Goal: Check status: Check status

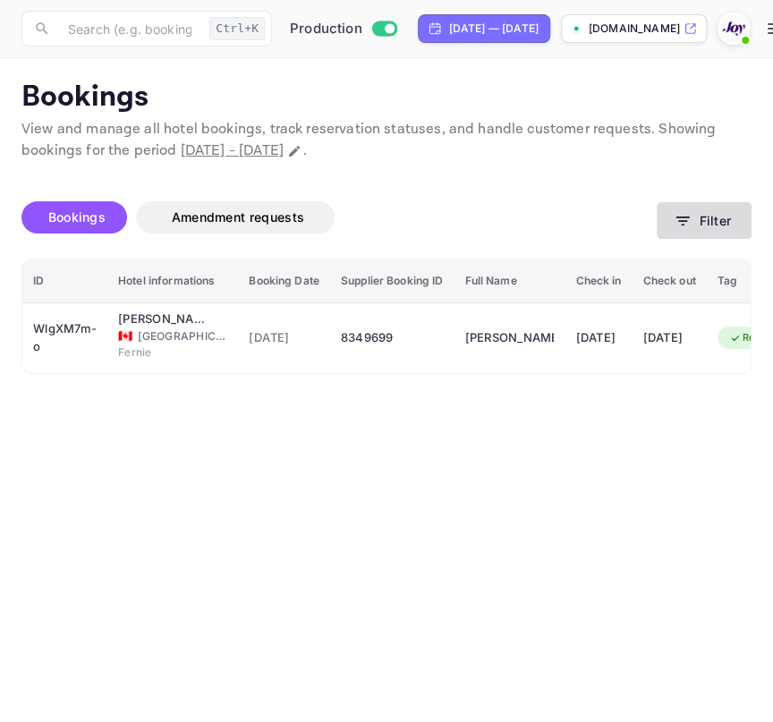
click at [705, 212] on button "Filter" at bounding box center [704, 220] width 95 height 37
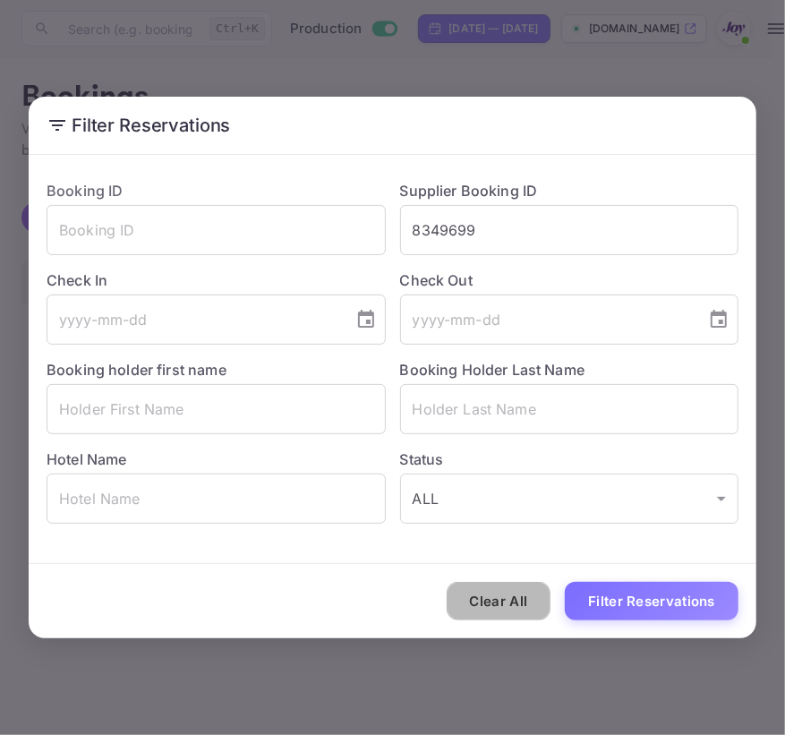
click at [518, 599] on button "Clear All" at bounding box center [498, 601] width 105 height 38
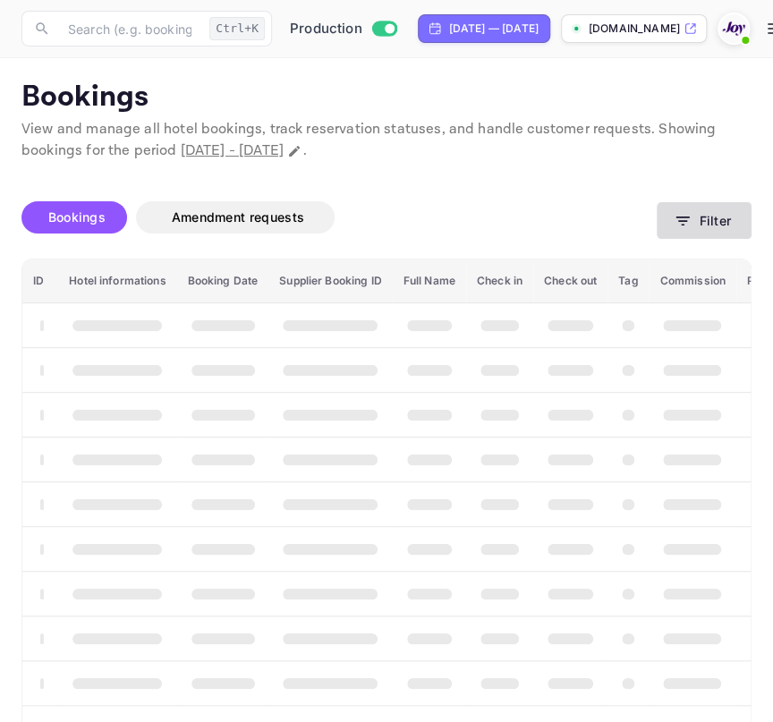
click at [675, 206] on button "Filter" at bounding box center [704, 220] width 95 height 37
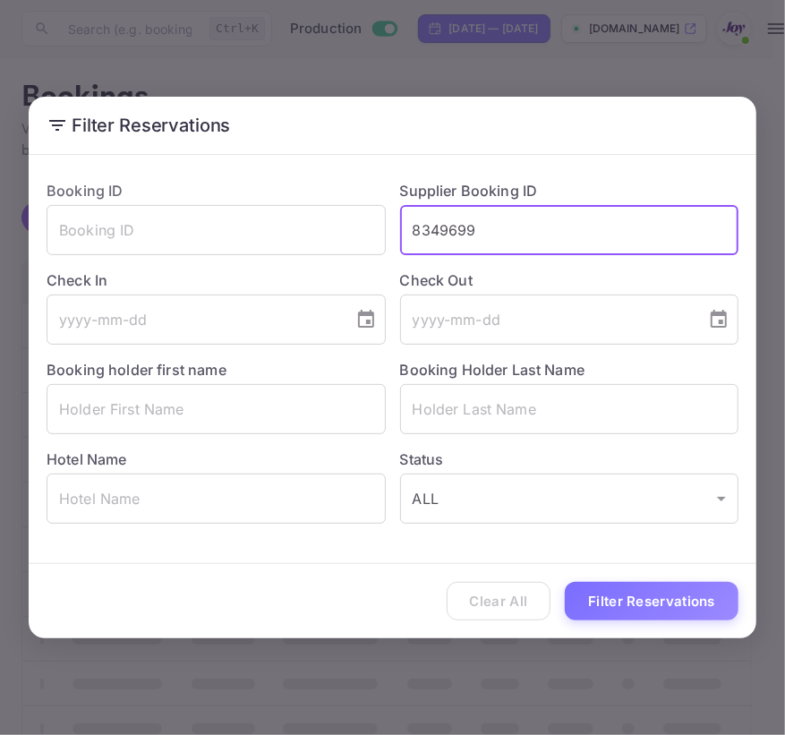
click at [598, 214] on input "8349699" at bounding box center [569, 230] width 339 height 50
paste input "666183"
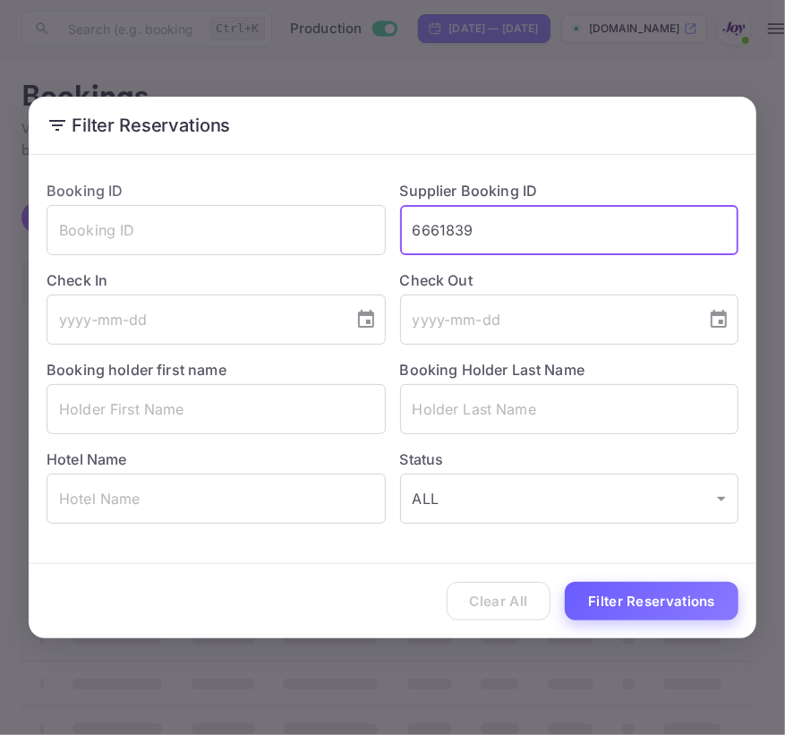
type input "6661839"
click at [639, 599] on button "Filter Reservations" at bounding box center [652, 601] width 174 height 38
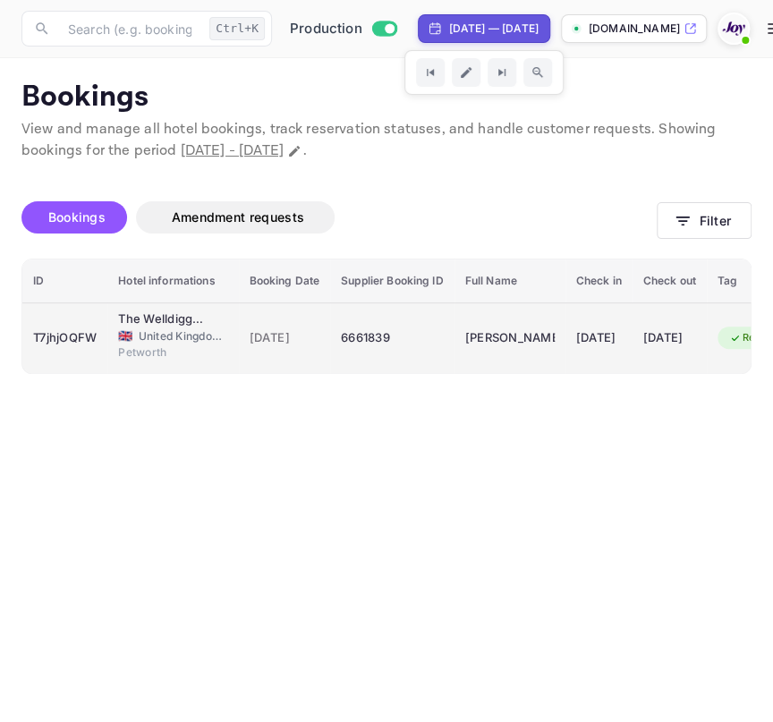
click at [144, 344] on span "Petworth" at bounding box center [162, 352] width 89 height 16
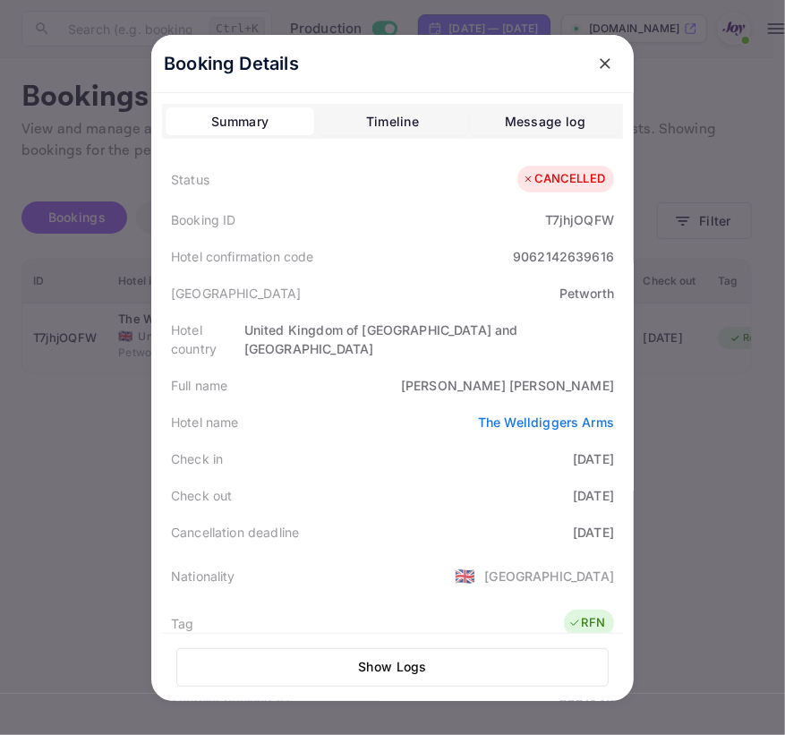
click at [603, 67] on icon "close" at bounding box center [604, 63] width 11 height 11
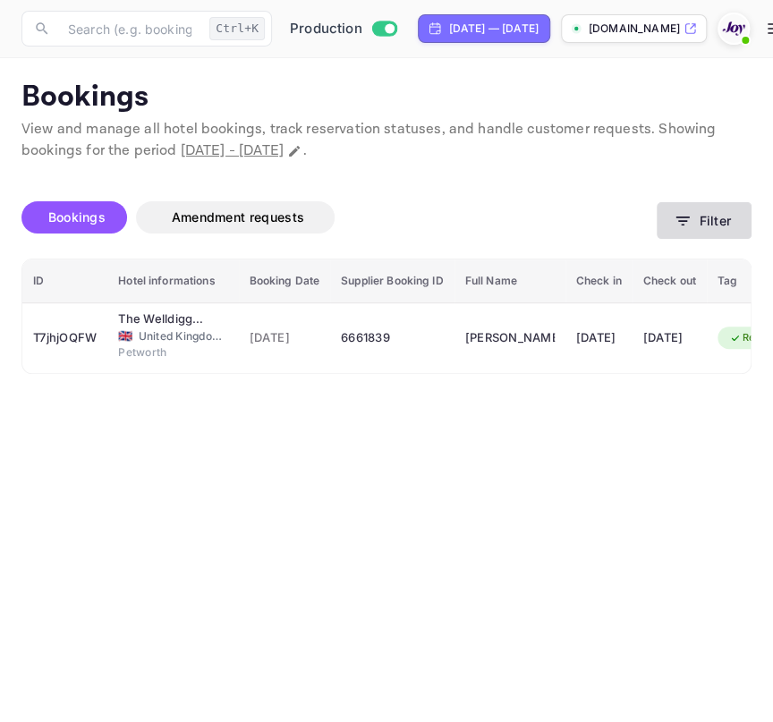
click at [705, 217] on button "Filter" at bounding box center [704, 220] width 95 height 37
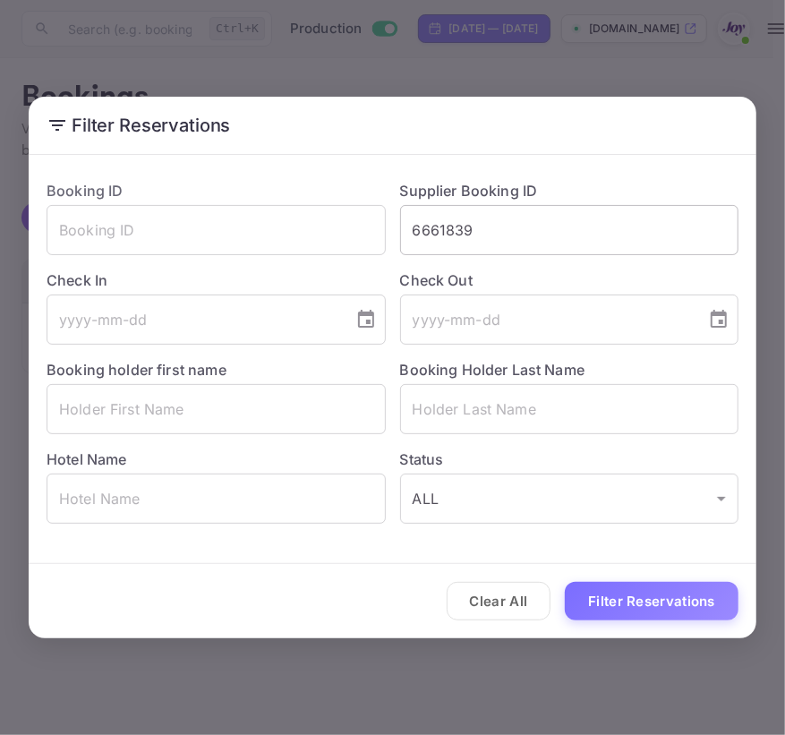
click at [490, 234] on input "6661839" at bounding box center [569, 230] width 339 height 50
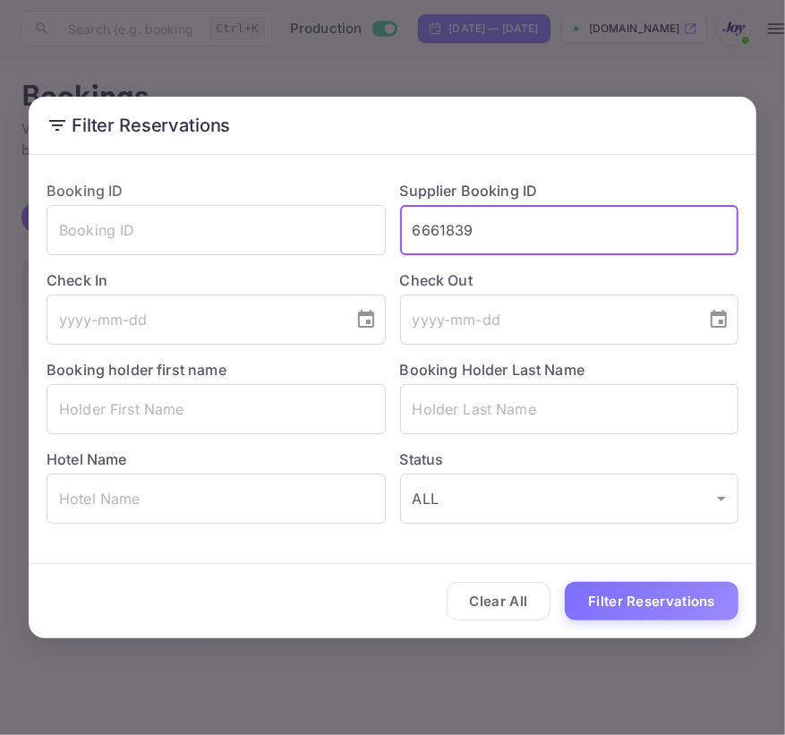
click at [490, 234] on input "6661839" at bounding box center [569, 230] width 339 height 50
paste input "8947135"
type input "8947135"
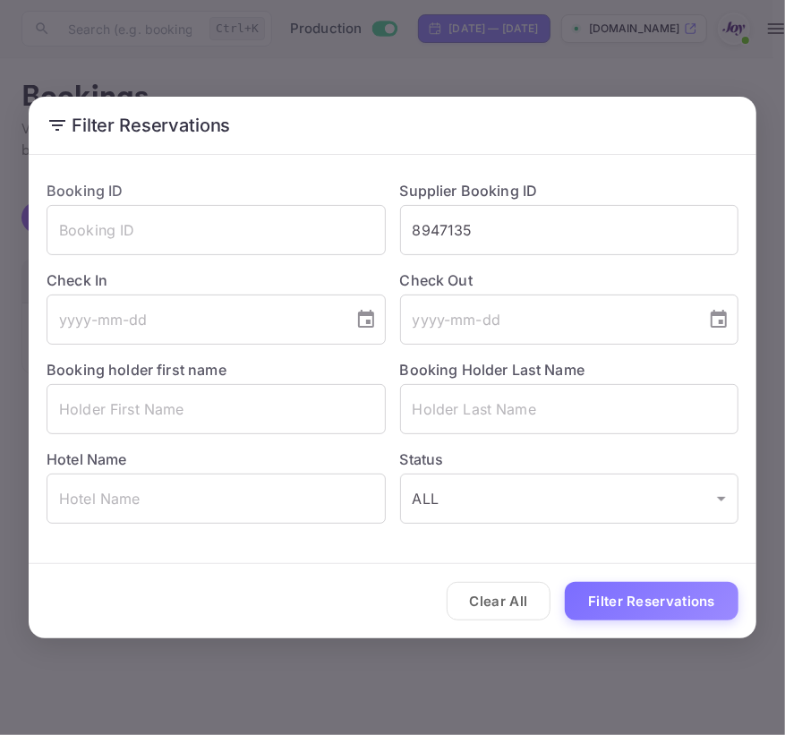
click at [591, 580] on div "Clear All Filter Reservations" at bounding box center [392, 601] width 727 height 74
click at [597, 607] on button "Filter Reservations" at bounding box center [652, 601] width 174 height 38
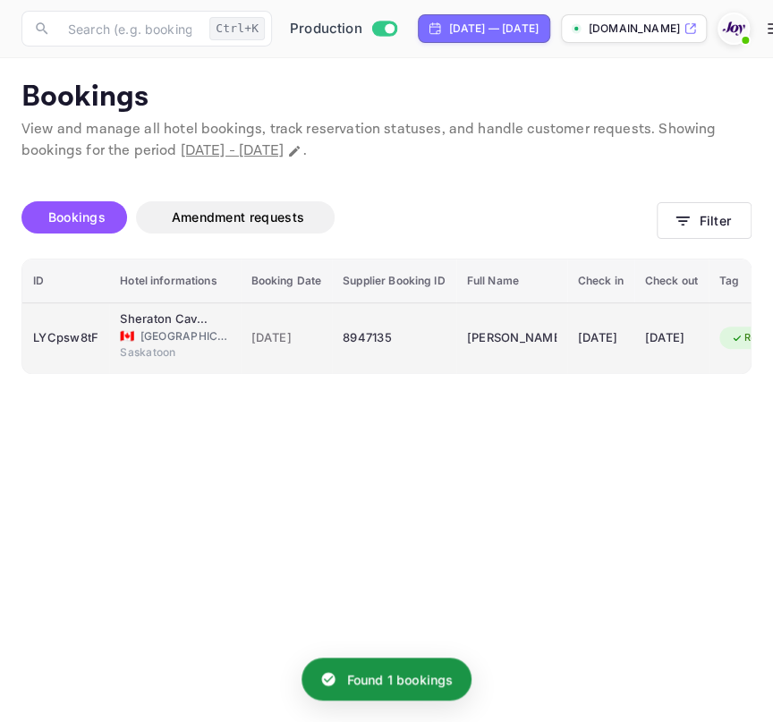
click at [74, 345] on div "LYCpsw8tF" at bounding box center [65, 338] width 65 height 29
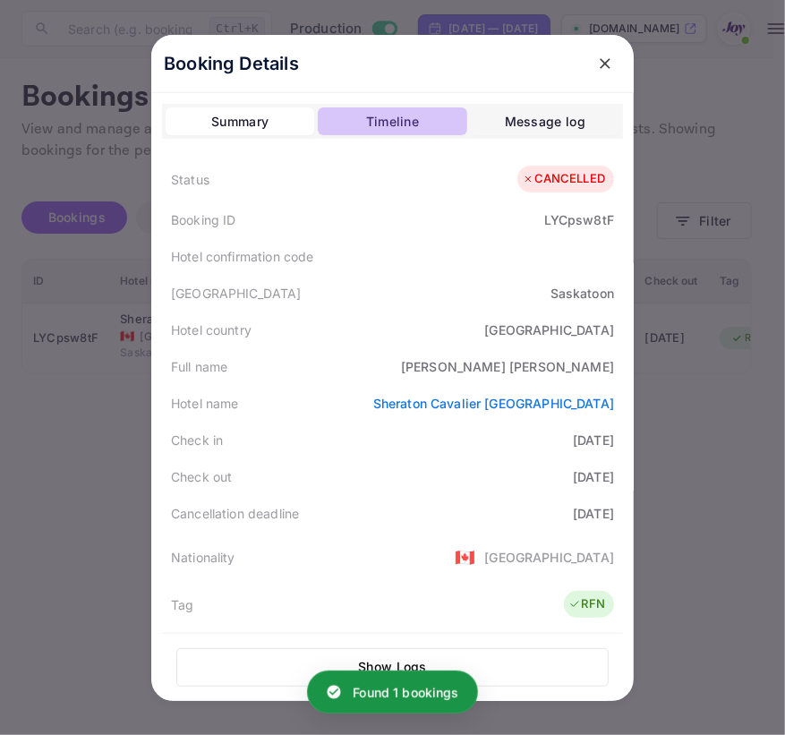
click at [341, 128] on button "Timeline" at bounding box center [392, 121] width 149 height 29
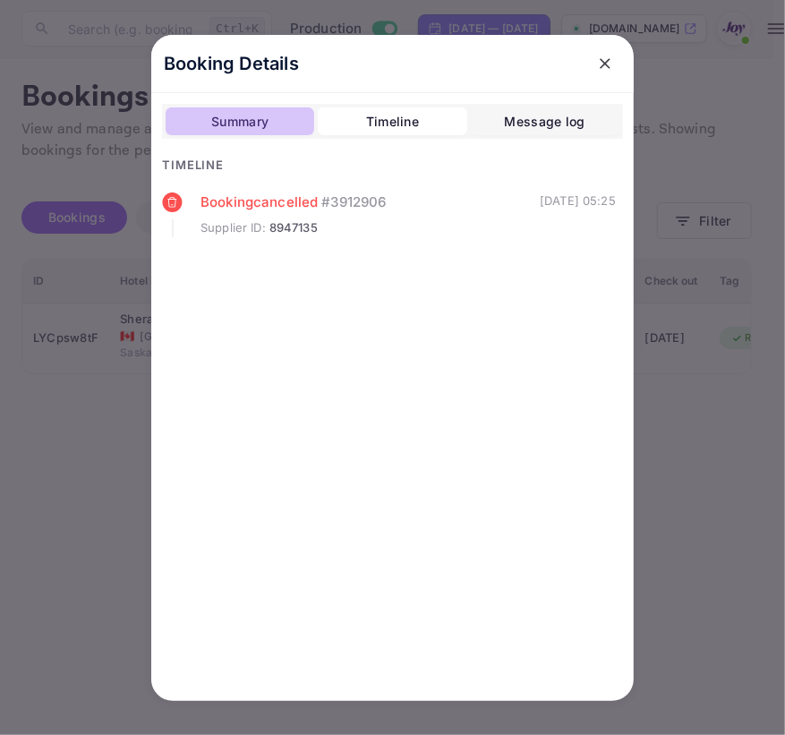
click at [254, 123] on div "Summary" at bounding box center [239, 121] width 57 height 21
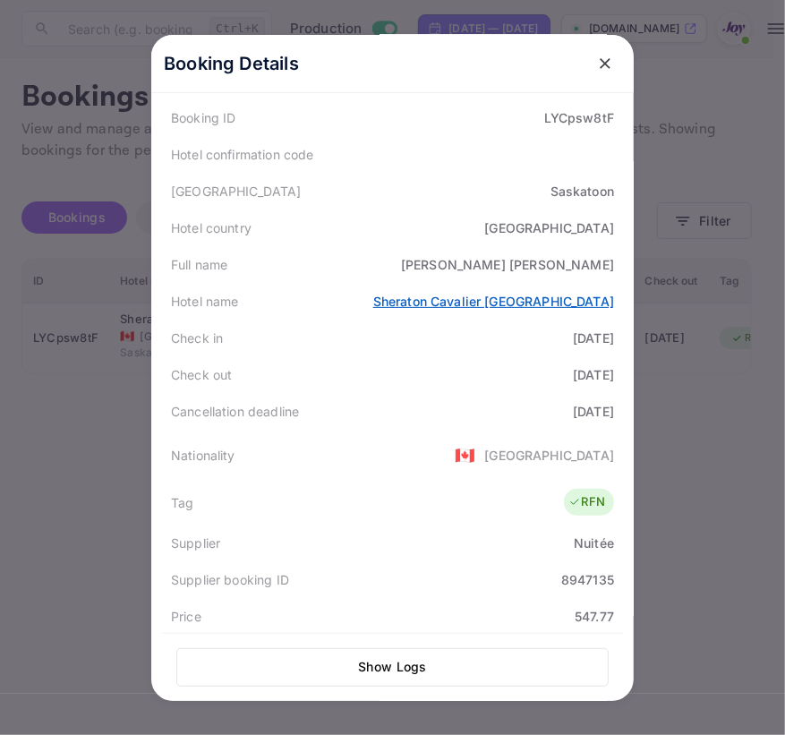
scroll to position [325, 0]
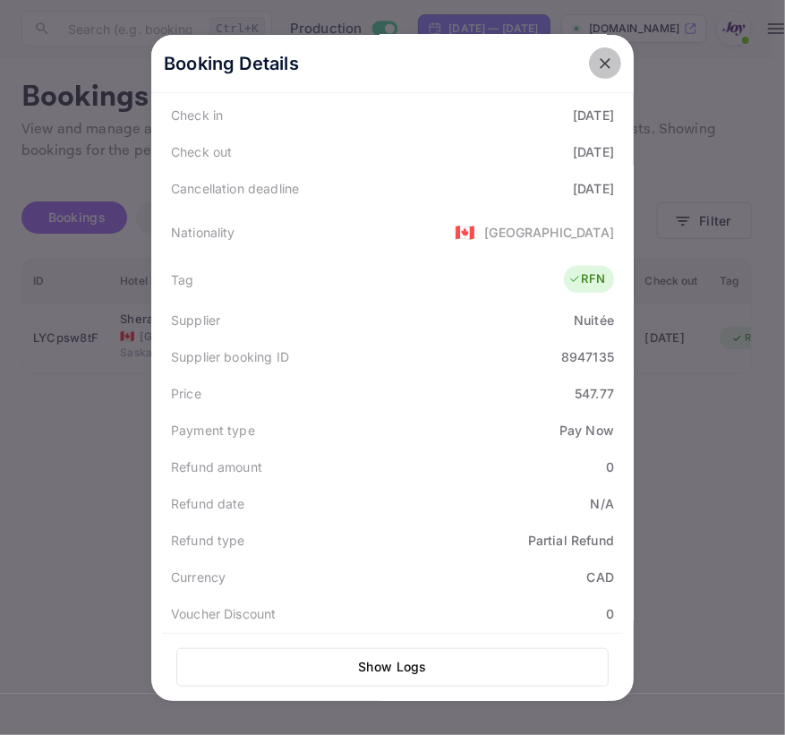
click at [599, 60] on icon "close" at bounding box center [605, 64] width 18 height 18
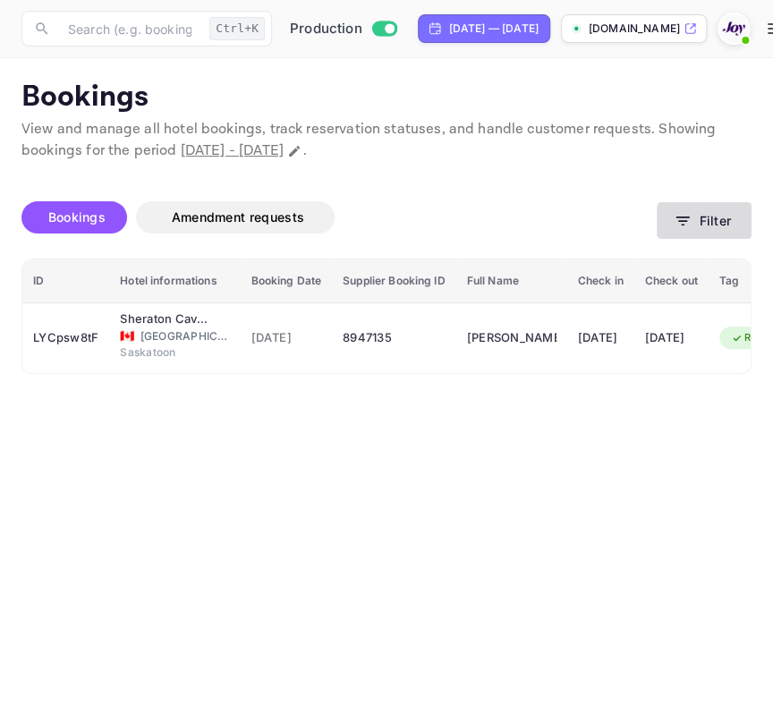
click at [682, 225] on icon "button" at bounding box center [683, 221] width 18 height 18
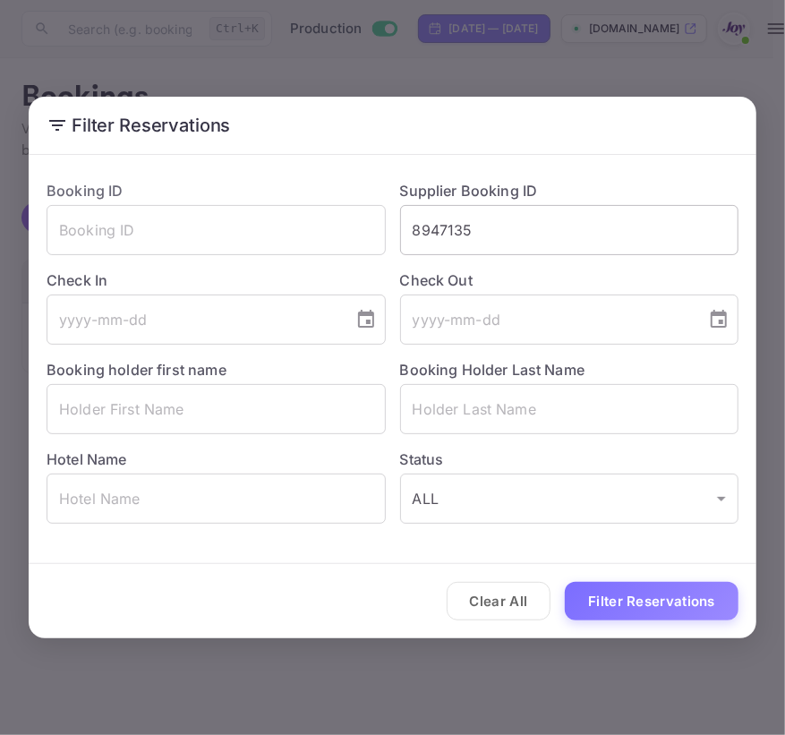
click at [573, 234] on input "8947135" at bounding box center [569, 230] width 339 height 50
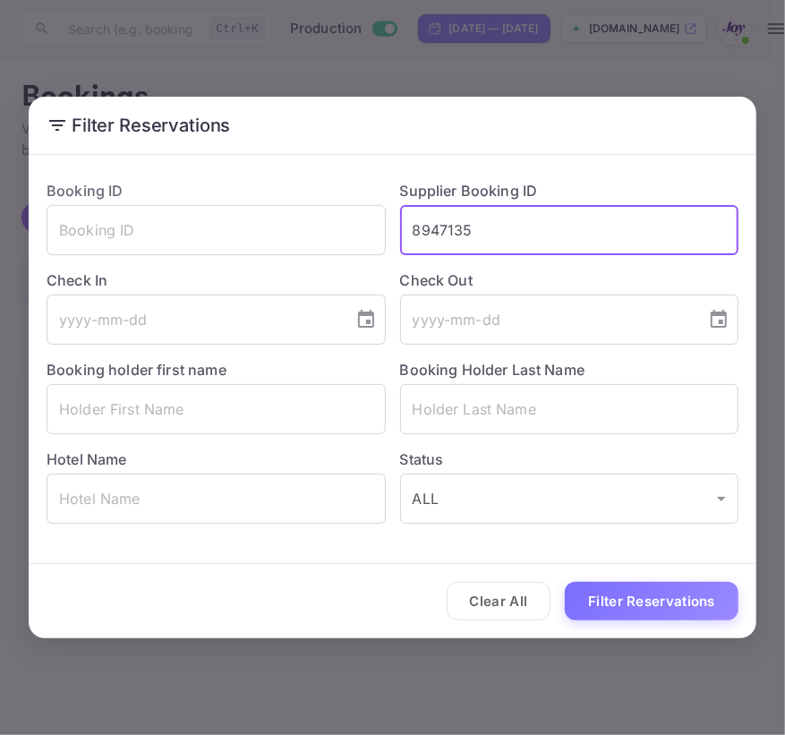
click at [573, 234] on input "8947135" at bounding box center [569, 230] width 339 height 50
paste input "9512953"
type input "9512953"
click at [632, 603] on button "Filter Reservations" at bounding box center [652, 601] width 174 height 38
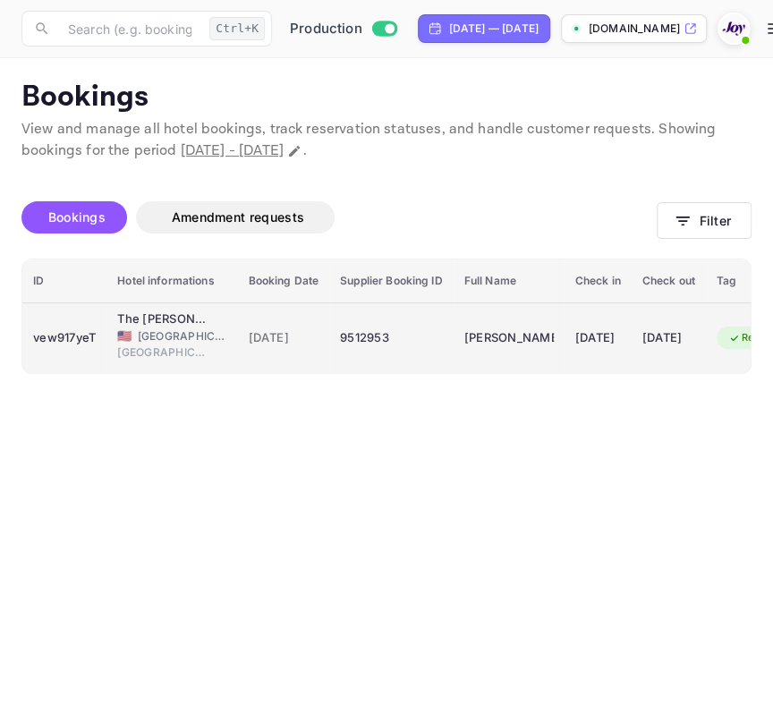
click at [98, 339] on td "vew917yeT" at bounding box center [64, 337] width 84 height 71
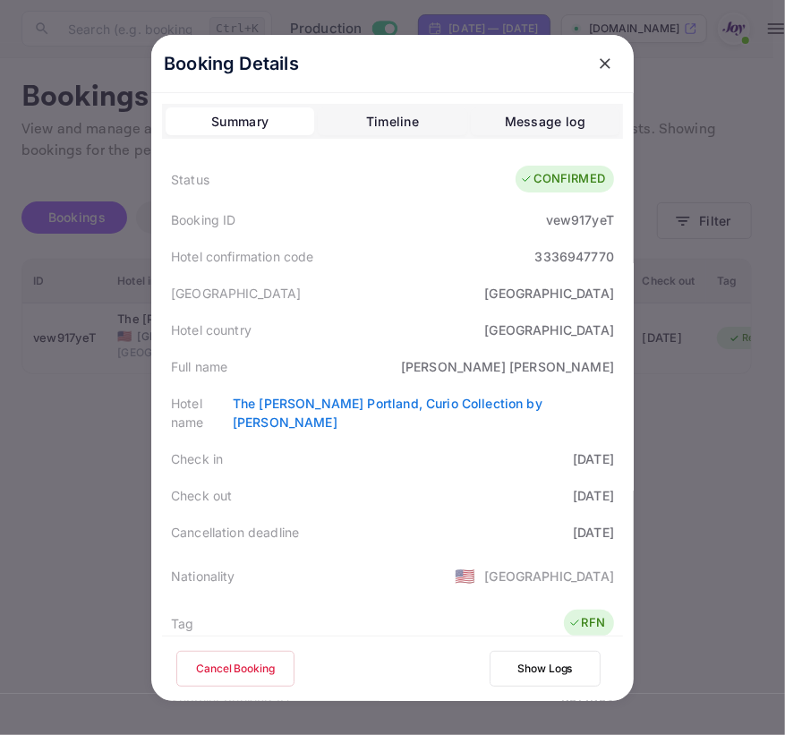
click at [554, 258] on div "3336947770" at bounding box center [575, 256] width 80 height 19
drag, startPoint x: 156, startPoint y: 251, endPoint x: 610, endPoint y: 261, distance: 454.6
click at [610, 261] on div "Hotel confirmation code 3336947770" at bounding box center [392, 256] width 461 height 37
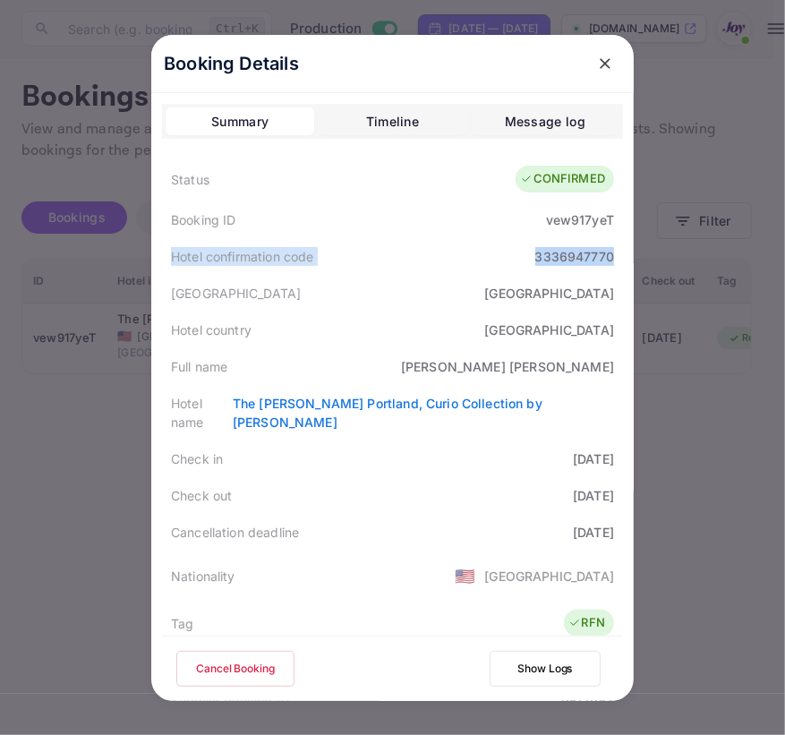
copy div "Hotel confirmation code 3336947770"
click at [607, 63] on icon "close" at bounding box center [605, 64] width 18 height 18
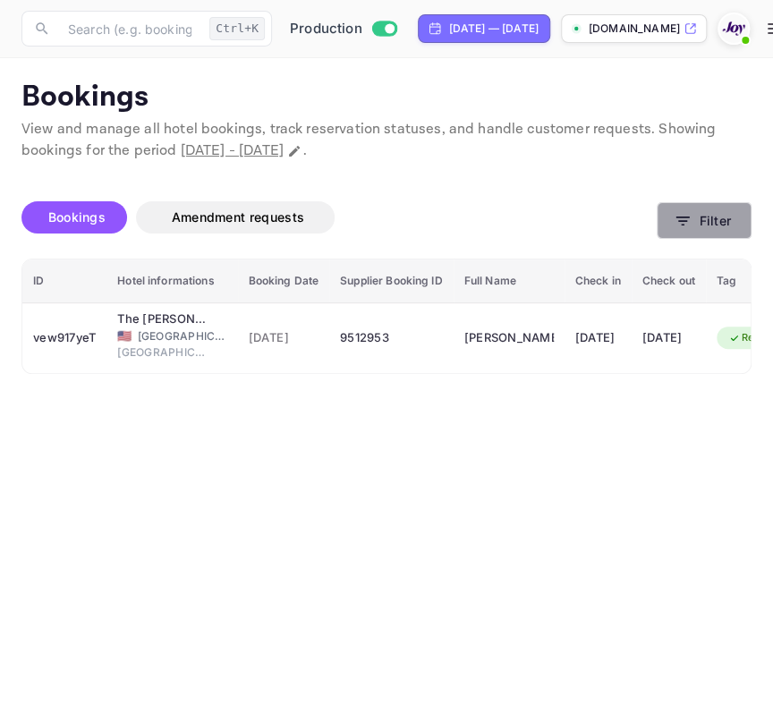
click at [698, 225] on button "Filter" at bounding box center [704, 220] width 95 height 37
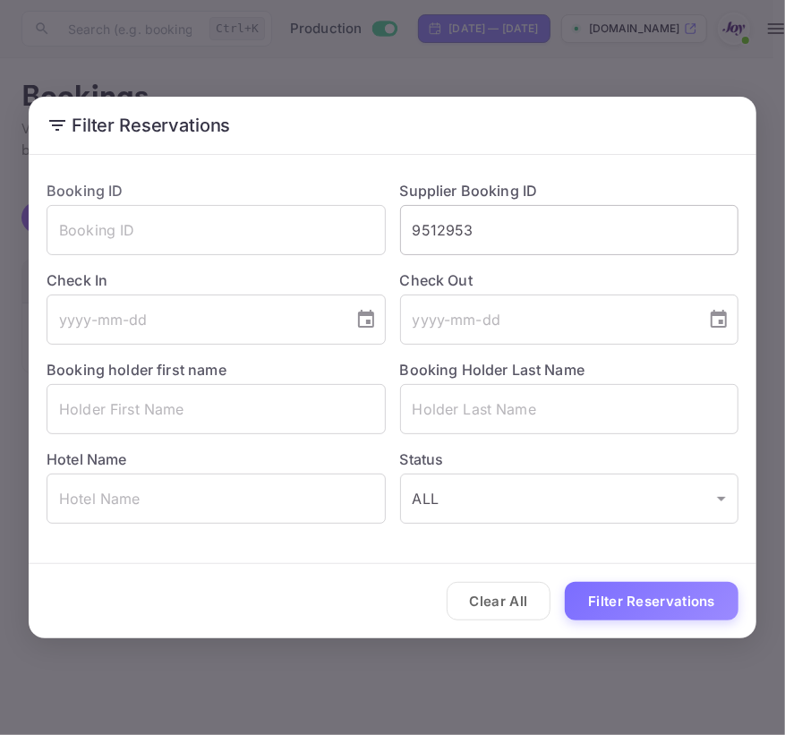
click at [491, 227] on input "9512953" at bounding box center [569, 230] width 339 height 50
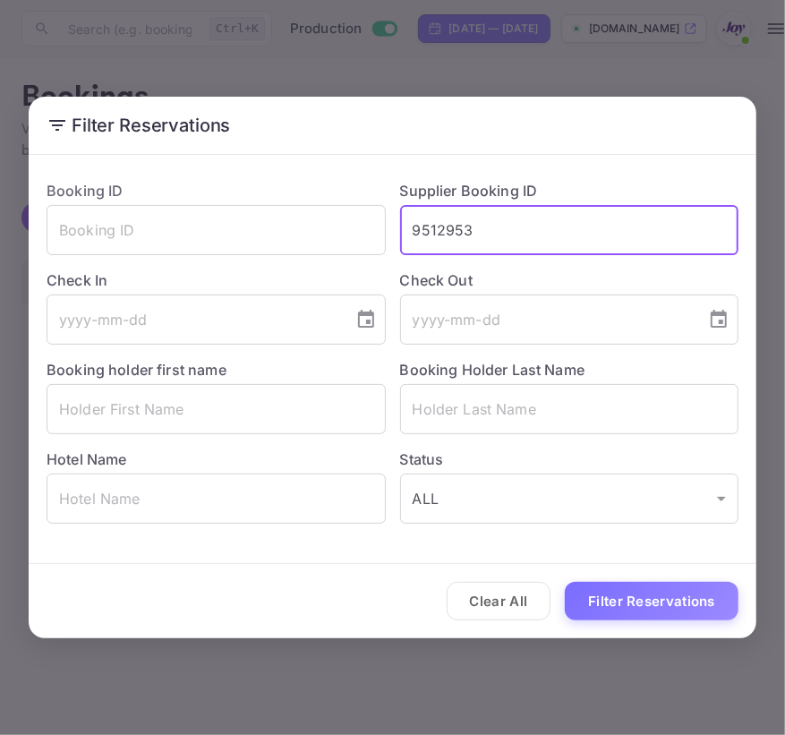
click at [491, 227] on input "9512953" at bounding box center [569, 230] width 339 height 50
paste input "370724"
type input "9370724"
click at [565, 582] on button "Filter Reservations" at bounding box center [652, 601] width 174 height 38
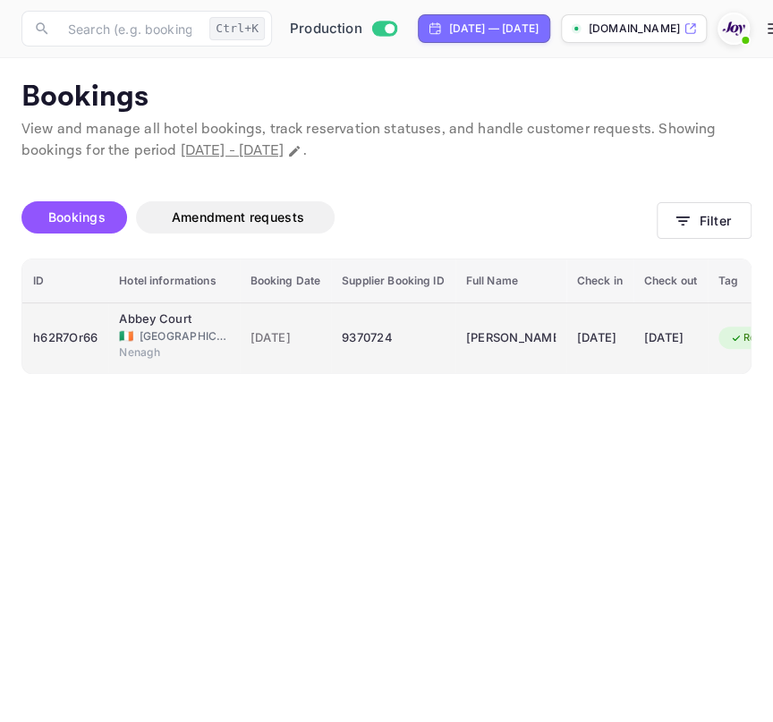
click at [220, 335] on span "[GEOGRAPHIC_DATA]" at bounding box center [184, 336] width 89 height 16
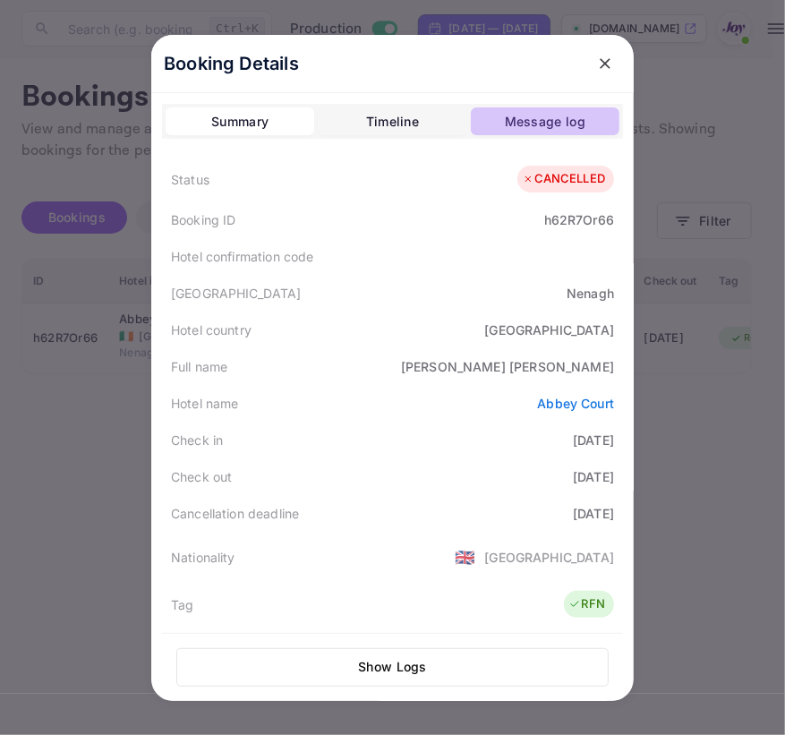
click at [471, 127] on button "Message log" at bounding box center [545, 121] width 149 height 29
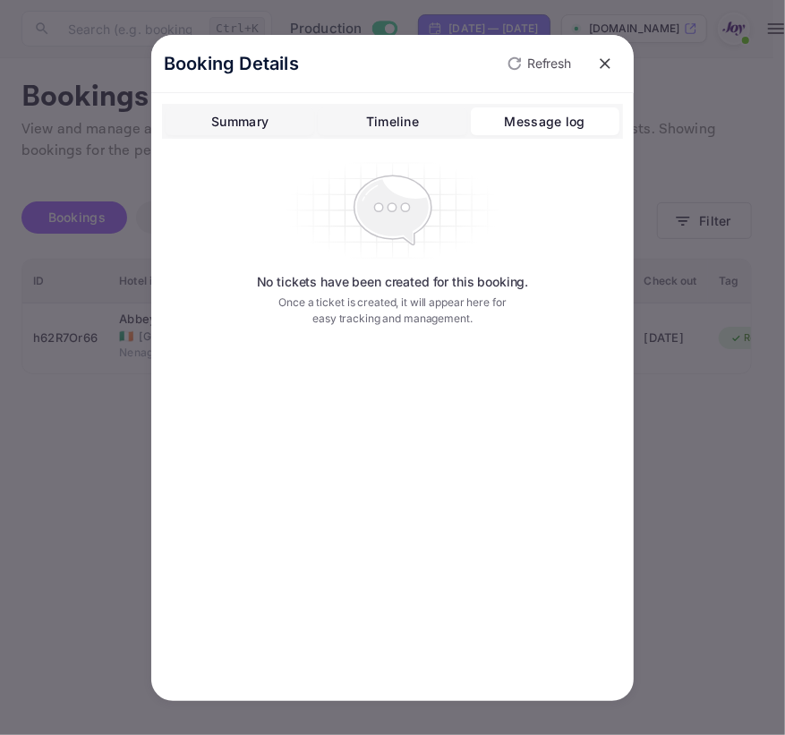
click at [605, 64] on icon "close" at bounding box center [604, 63] width 11 height 11
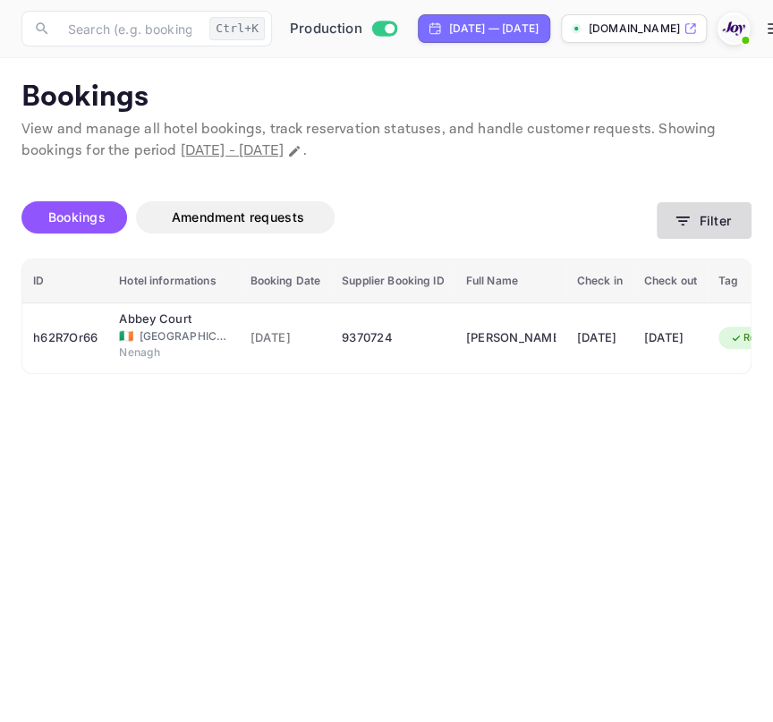
click at [745, 214] on button "Filter" at bounding box center [704, 220] width 95 height 37
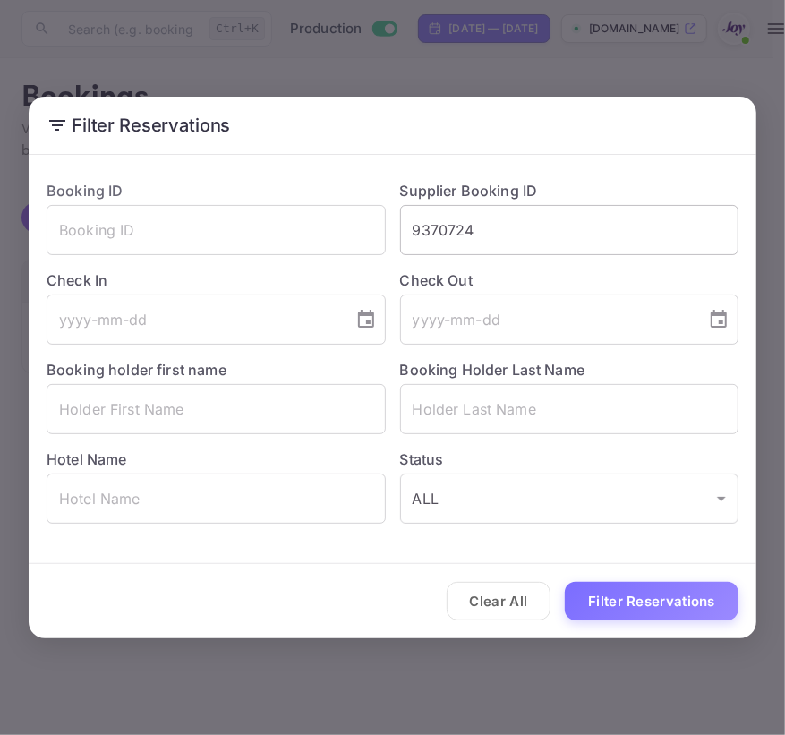
click at [579, 252] on input "9370724" at bounding box center [569, 230] width 339 height 50
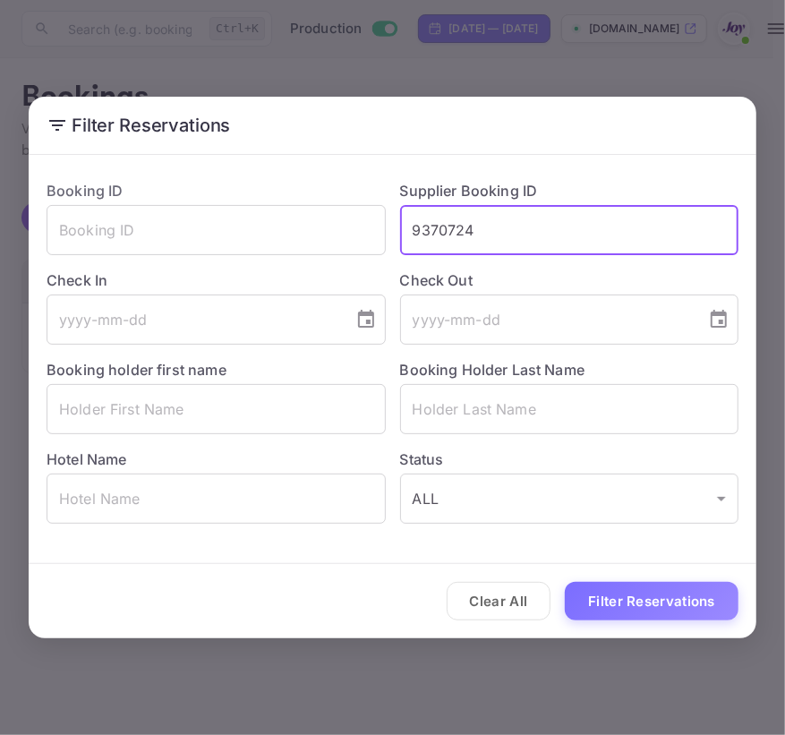
click at [579, 252] on input "9370724" at bounding box center [569, 230] width 339 height 50
paste input "512953"
type input "9512953"
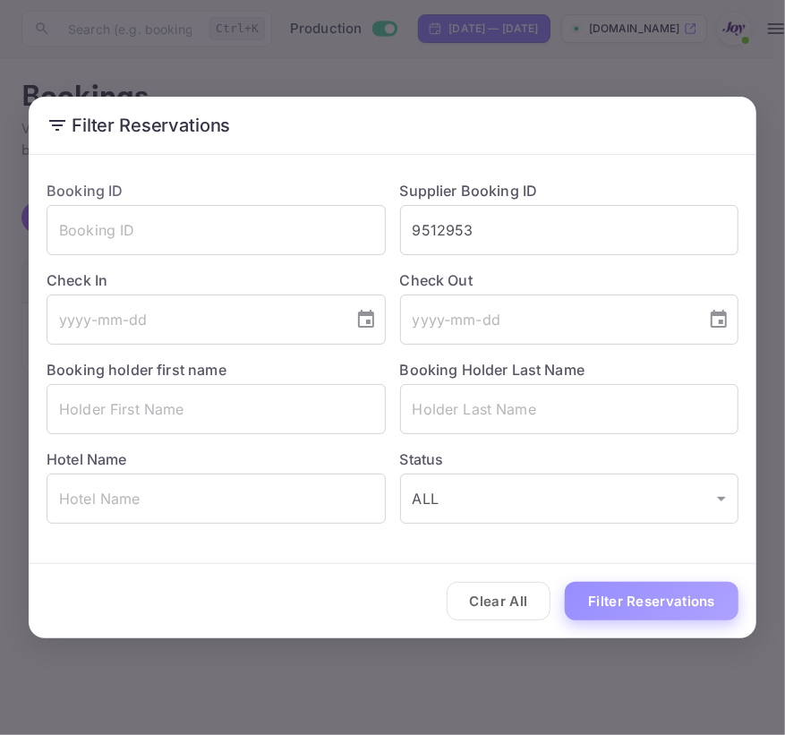
click at [625, 602] on button "Filter Reservations" at bounding box center [652, 601] width 174 height 38
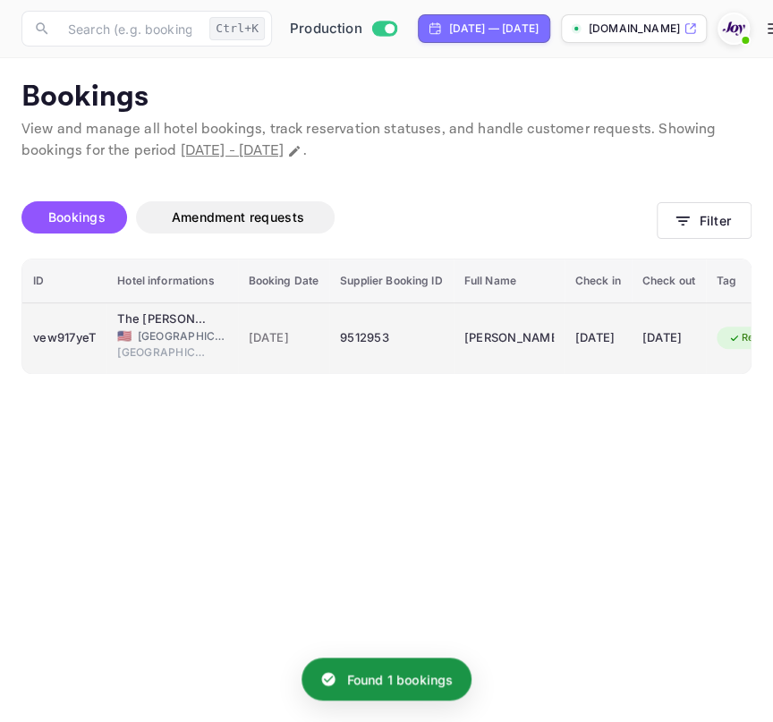
click at [344, 340] on div "9512953" at bounding box center [391, 338] width 102 height 29
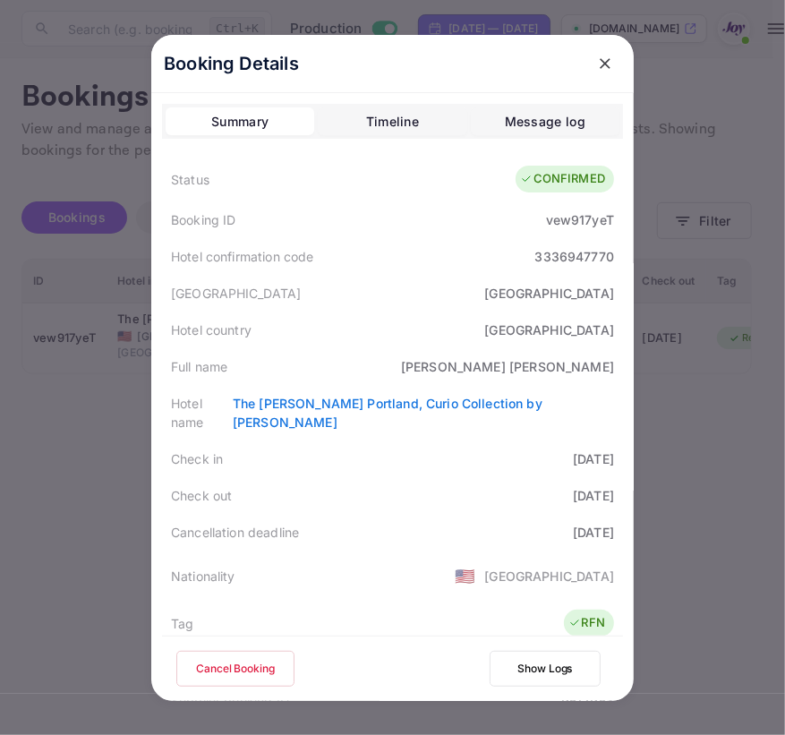
click at [607, 63] on icon "close" at bounding box center [605, 64] width 18 height 18
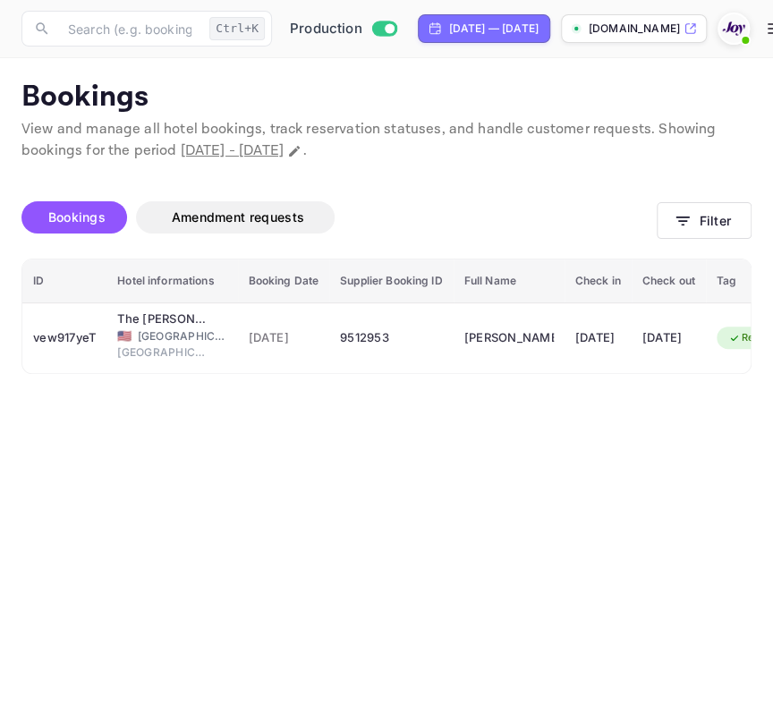
click at [705, 211] on button "Filter" at bounding box center [704, 220] width 95 height 37
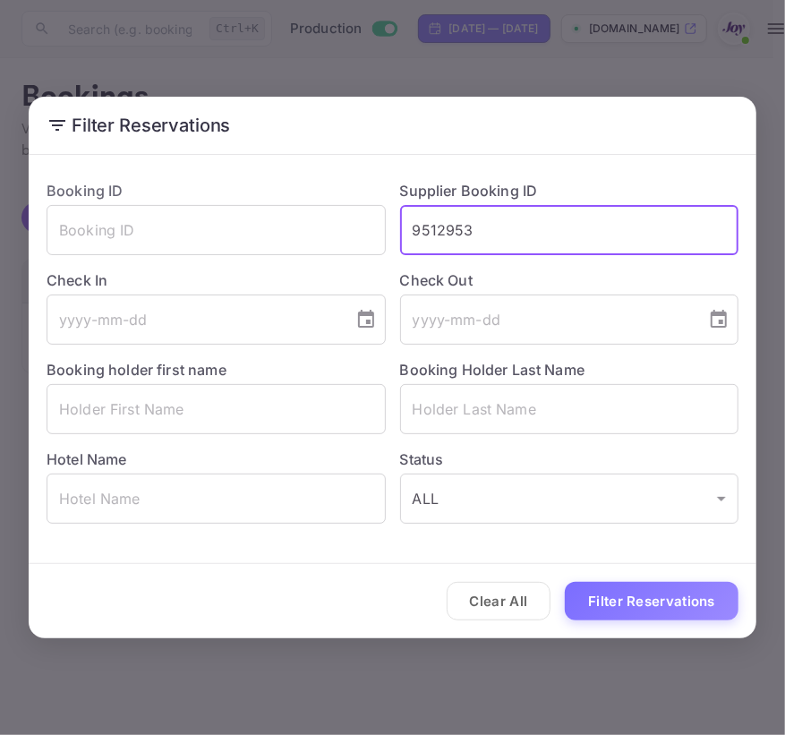
click at [466, 235] on input "9512953" at bounding box center [569, 230] width 339 height 50
paste input "370724"
type input "9370724"
click at [565, 582] on button "Filter Reservations" at bounding box center [652, 601] width 174 height 38
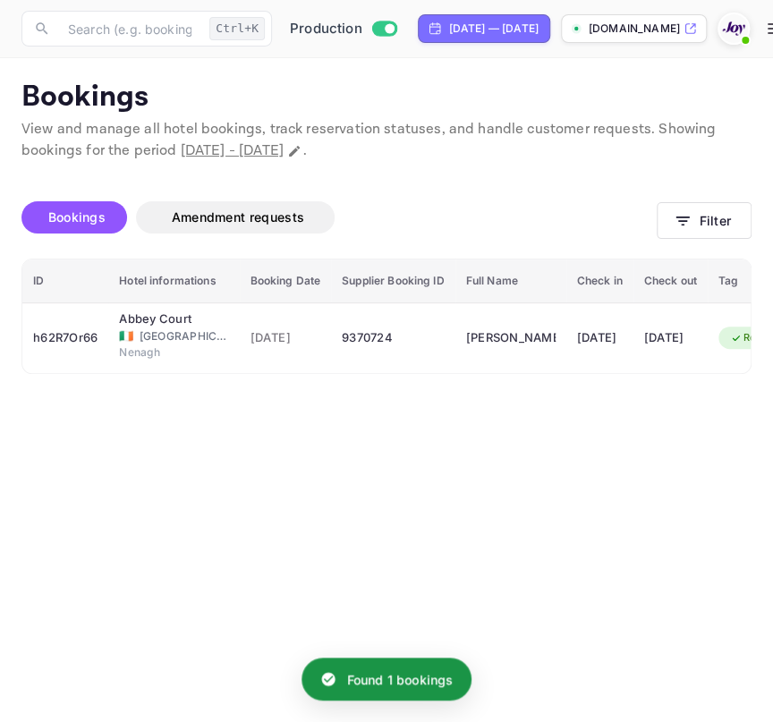
click at [135, 282] on th "Hotel informations" at bounding box center [173, 281] width 131 height 44
click at [139, 301] on th "Hotel informations" at bounding box center [173, 281] width 131 height 44
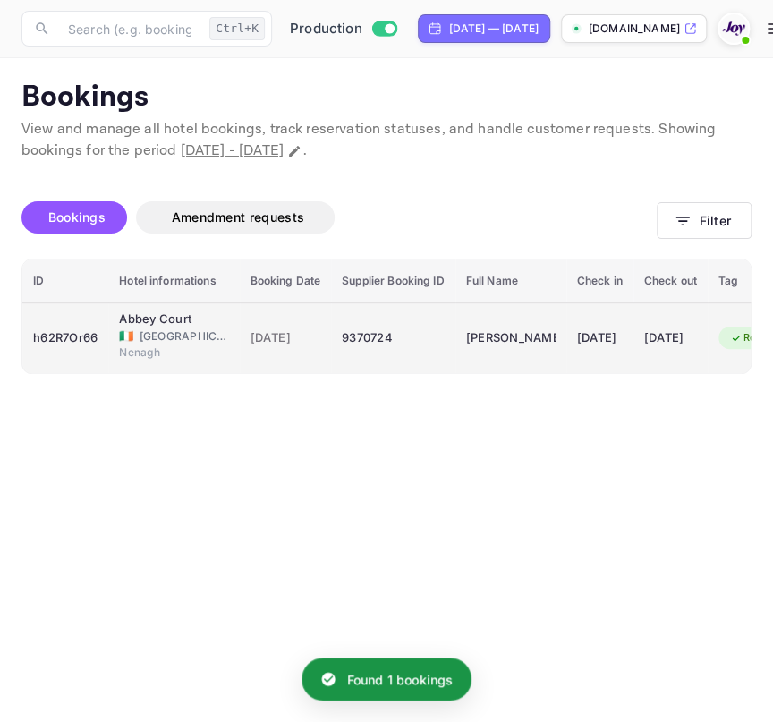
click at [140, 330] on span "[GEOGRAPHIC_DATA]" at bounding box center [184, 336] width 89 height 16
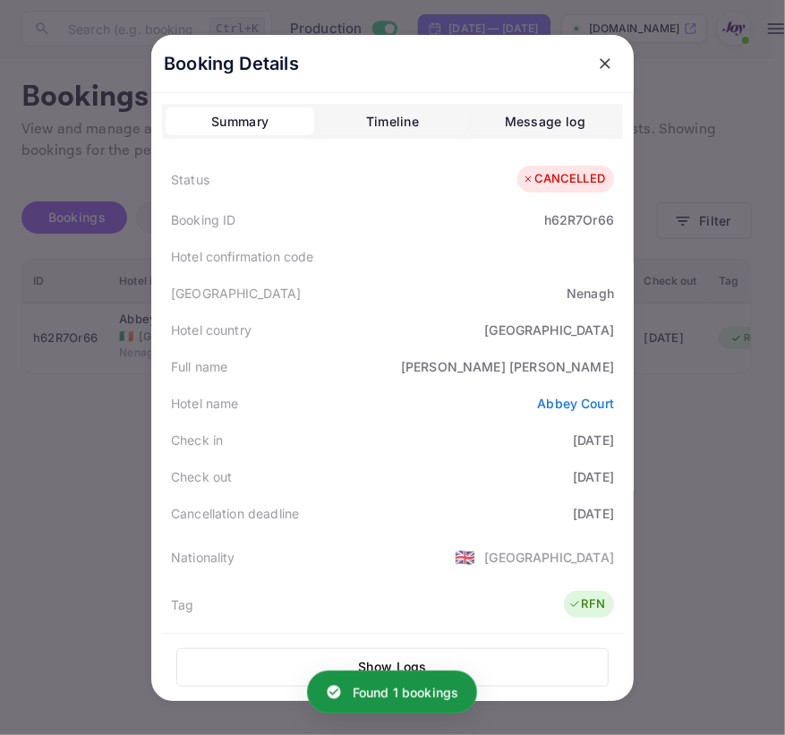
click at [337, 121] on button "Timeline" at bounding box center [392, 121] width 149 height 29
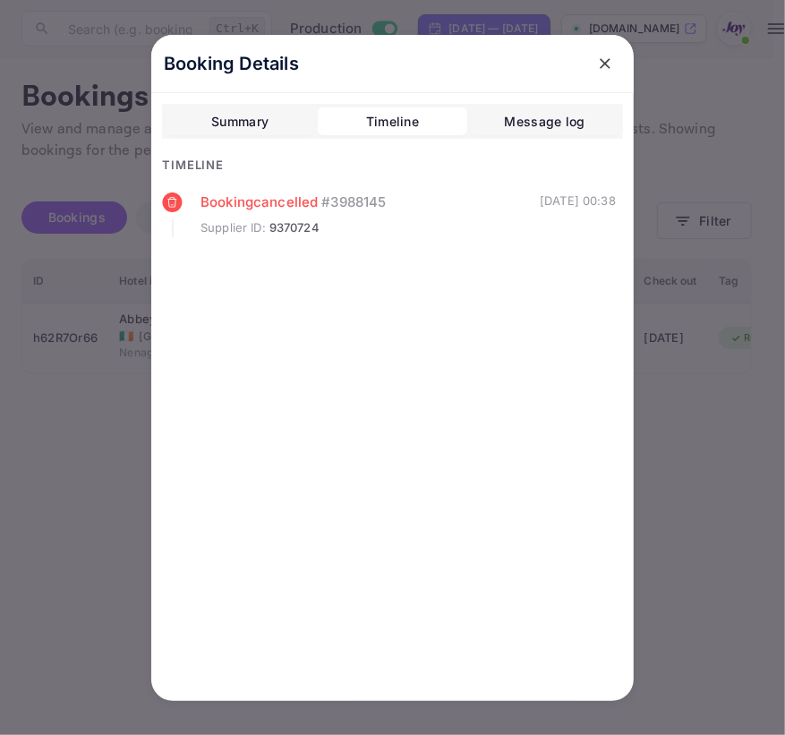
click at [237, 118] on div "Summary" at bounding box center [239, 121] width 57 height 21
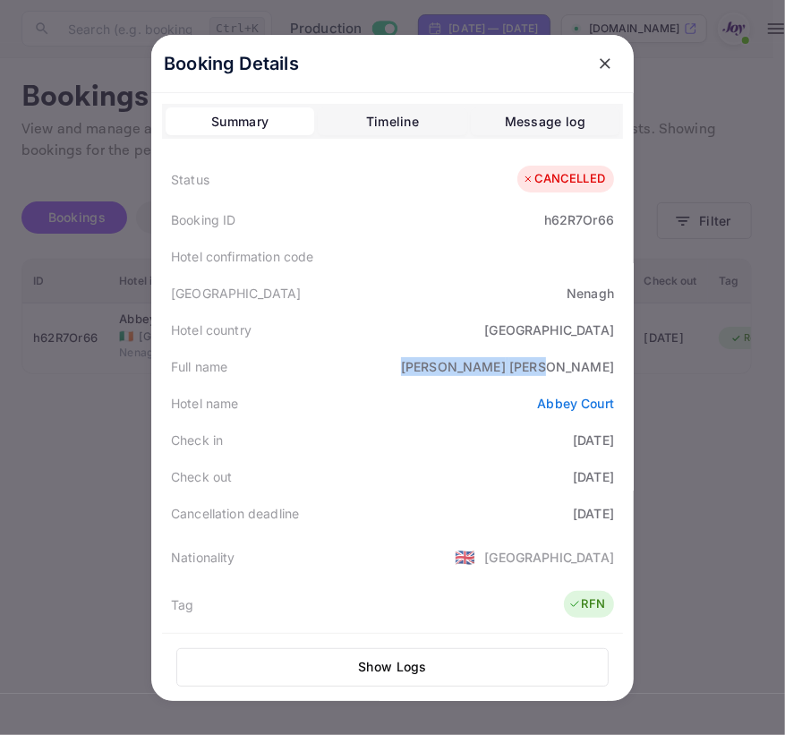
drag, startPoint x: 529, startPoint y: 368, endPoint x: 614, endPoint y: 369, distance: 85.0
click at [614, 369] on div "Full name [PERSON_NAME]" at bounding box center [392, 366] width 461 height 37
copy div "[PERSON_NAME]"
click at [599, 61] on icon "close" at bounding box center [604, 63] width 11 height 11
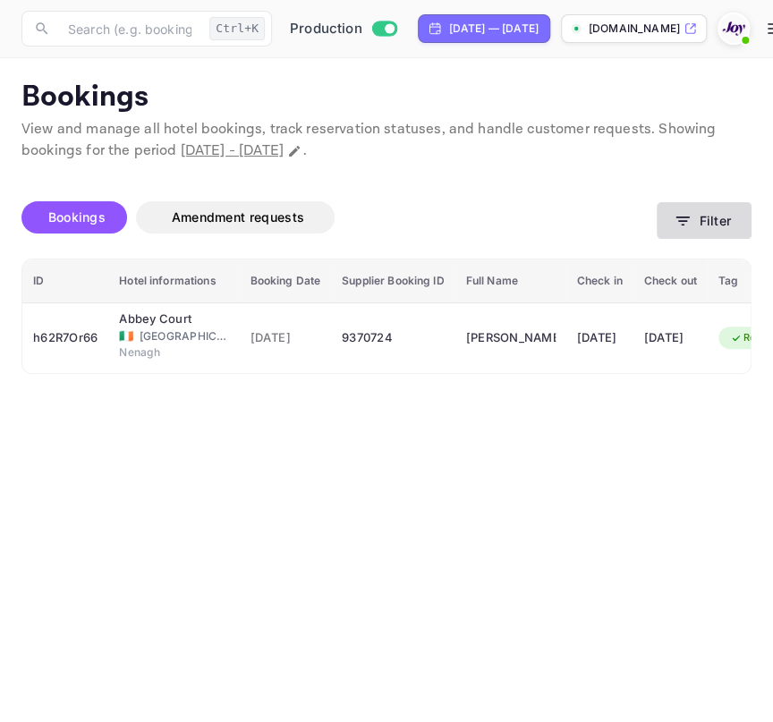
click at [698, 219] on button "Filter" at bounding box center [704, 220] width 95 height 37
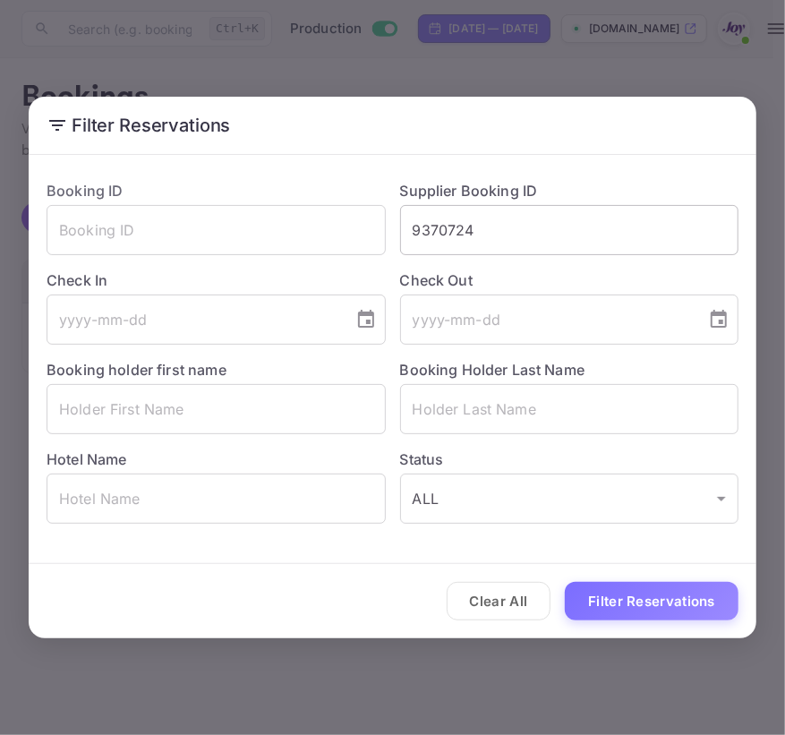
click at [530, 208] on input "9370724" at bounding box center [569, 230] width 339 height 50
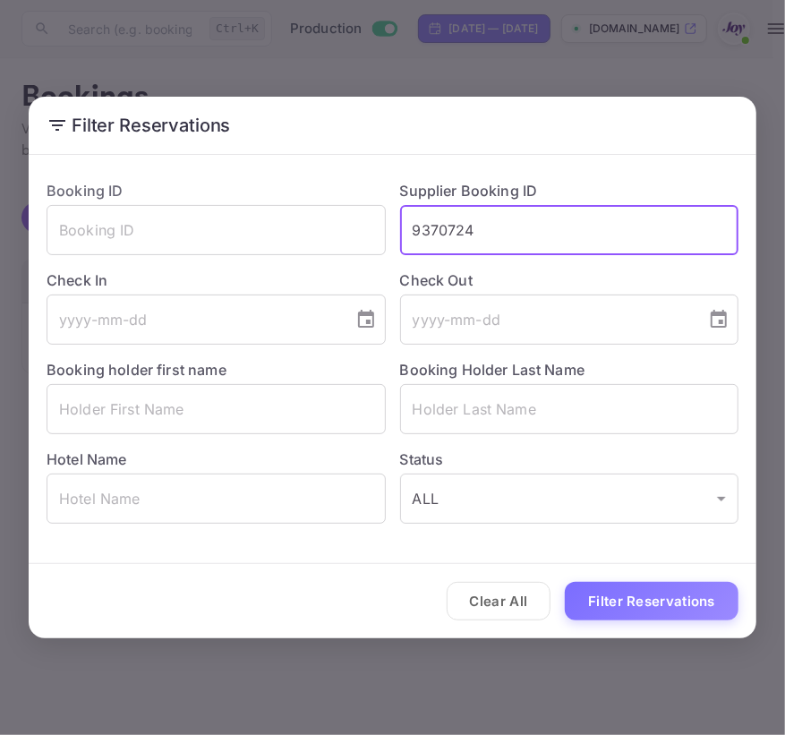
click at [530, 208] on input "9370724" at bounding box center [569, 230] width 339 height 50
paste input "7030239"
type input "7030239"
click at [617, 589] on button "Filter Reservations" at bounding box center [652, 601] width 174 height 38
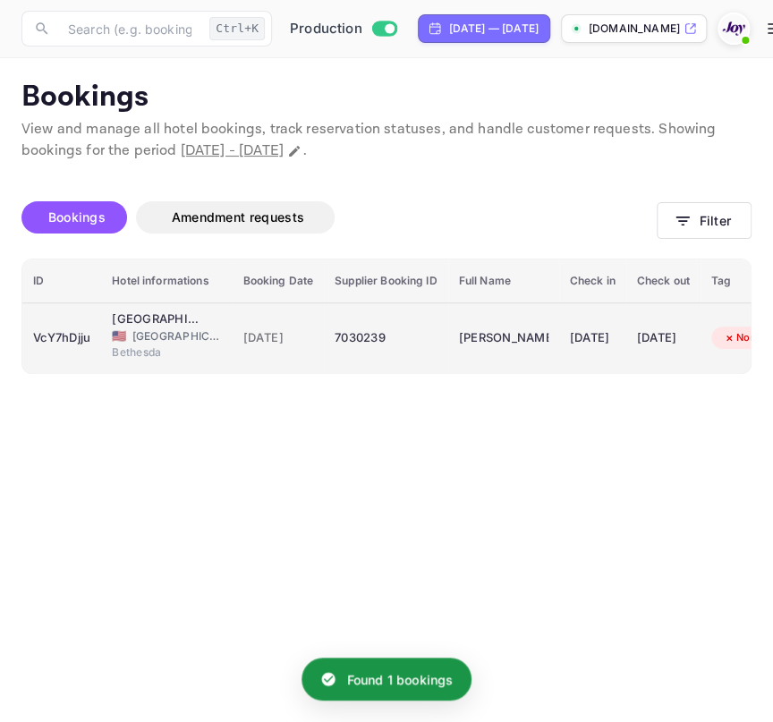
click at [255, 363] on td "[DATE]" at bounding box center [279, 337] width 92 height 71
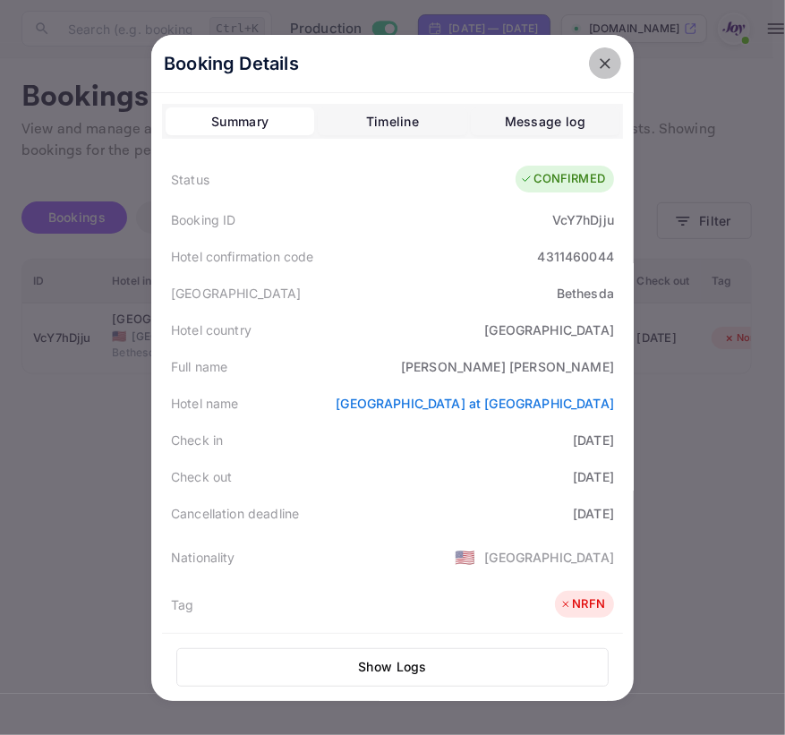
click at [597, 72] on button "close" at bounding box center [605, 63] width 32 height 32
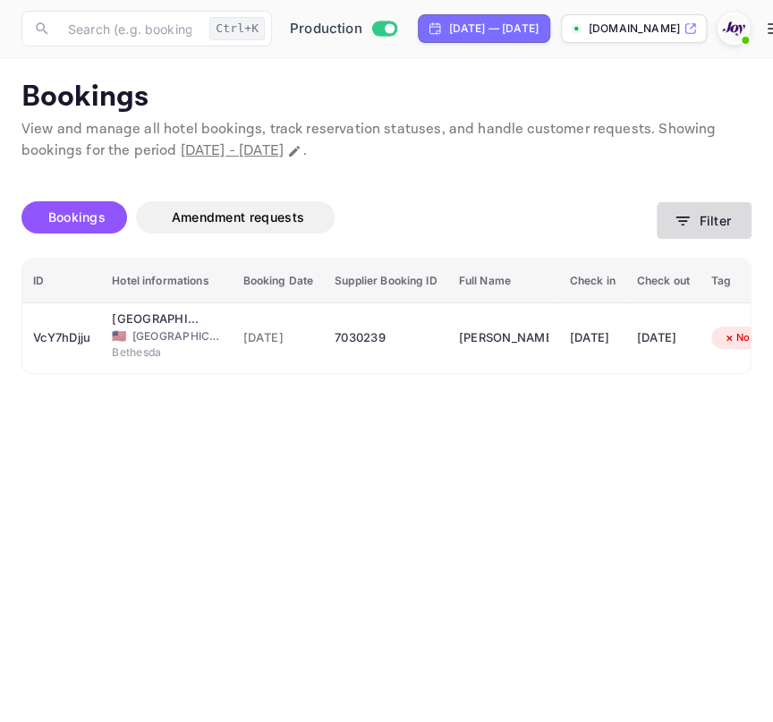
click at [693, 230] on button "Filter" at bounding box center [704, 220] width 95 height 37
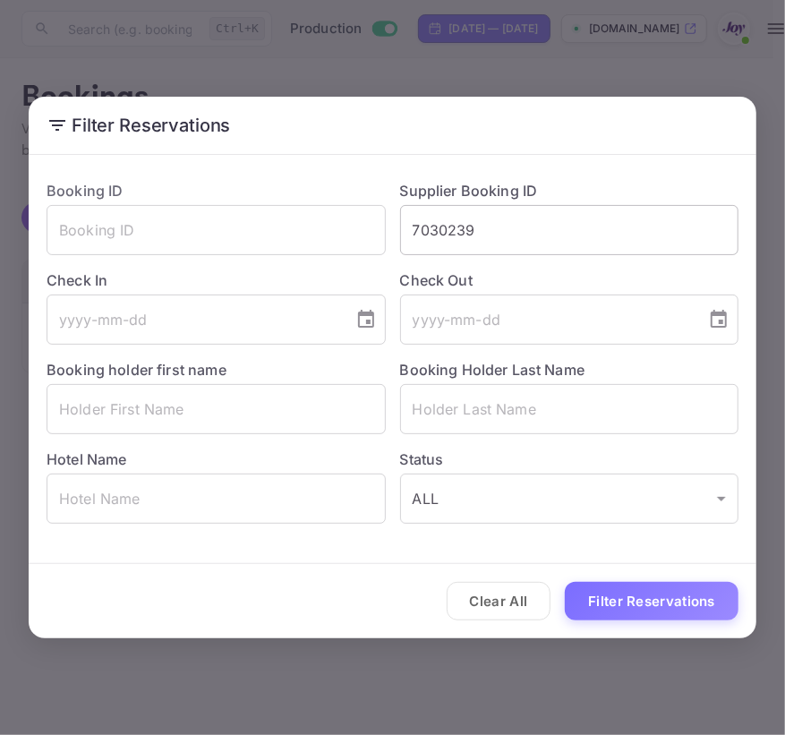
click at [582, 242] on input "7030239" at bounding box center [569, 230] width 339 height 50
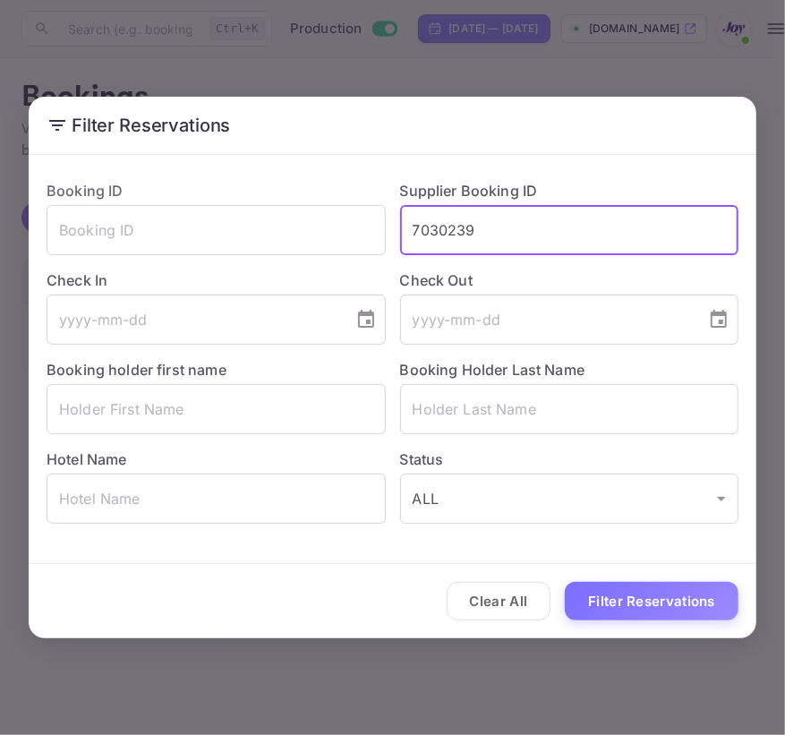
click at [582, 242] on input "7030239" at bounding box center [569, 230] width 339 height 50
paste input "8947135"
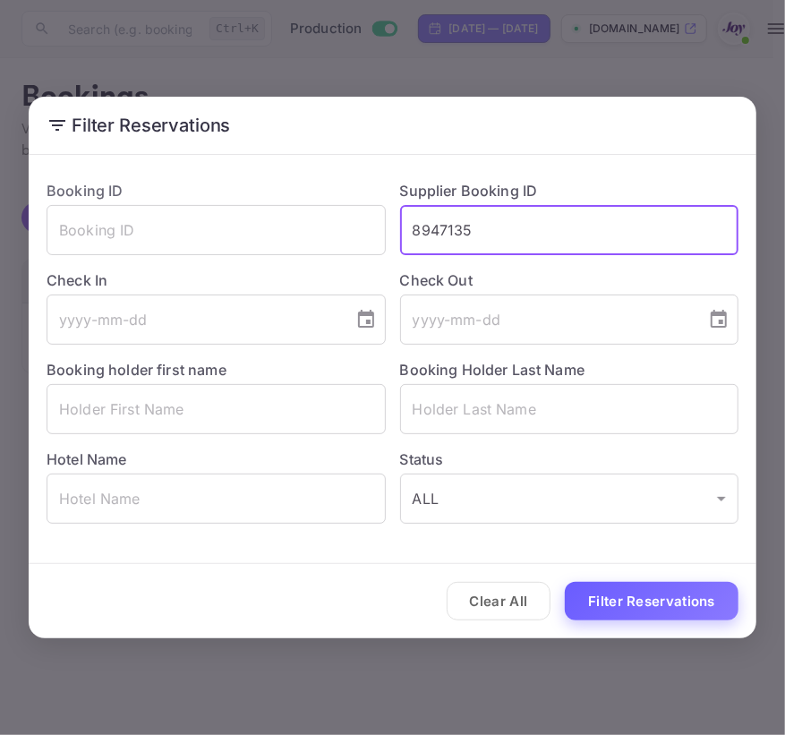
type input "8947135"
click at [660, 606] on button "Filter Reservations" at bounding box center [652, 601] width 174 height 38
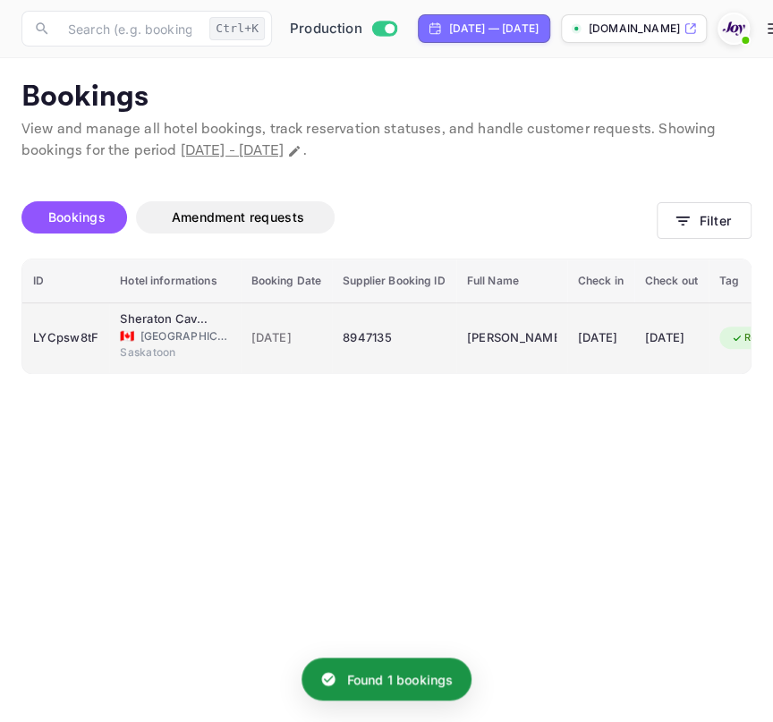
click at [257, 352] on td "[DATE]" at bounding box center [287, 337] width 92 height 71
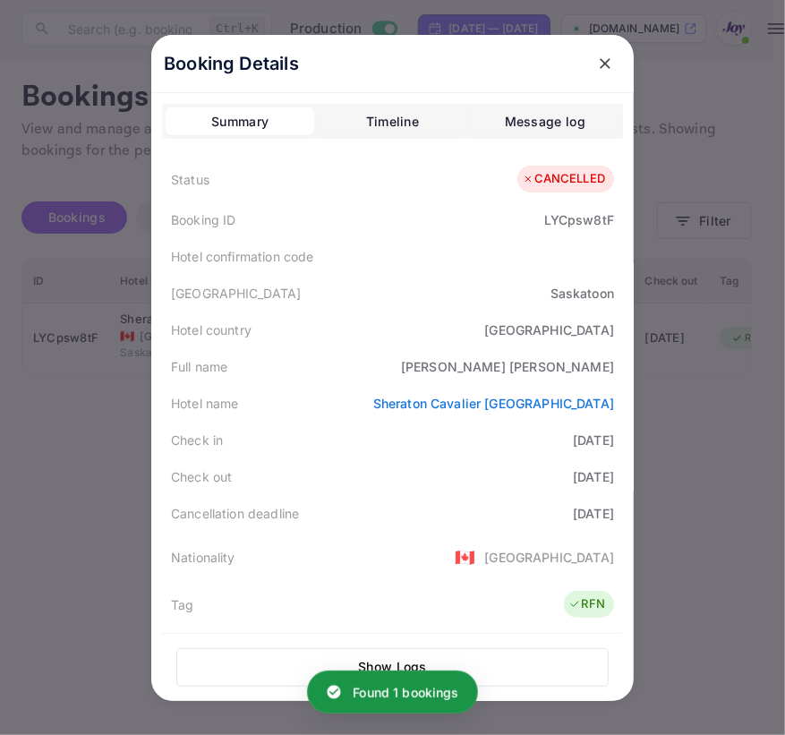
click at [366, 126] on div "Timeline" at bounding box center [392, 121] width 53 height 21
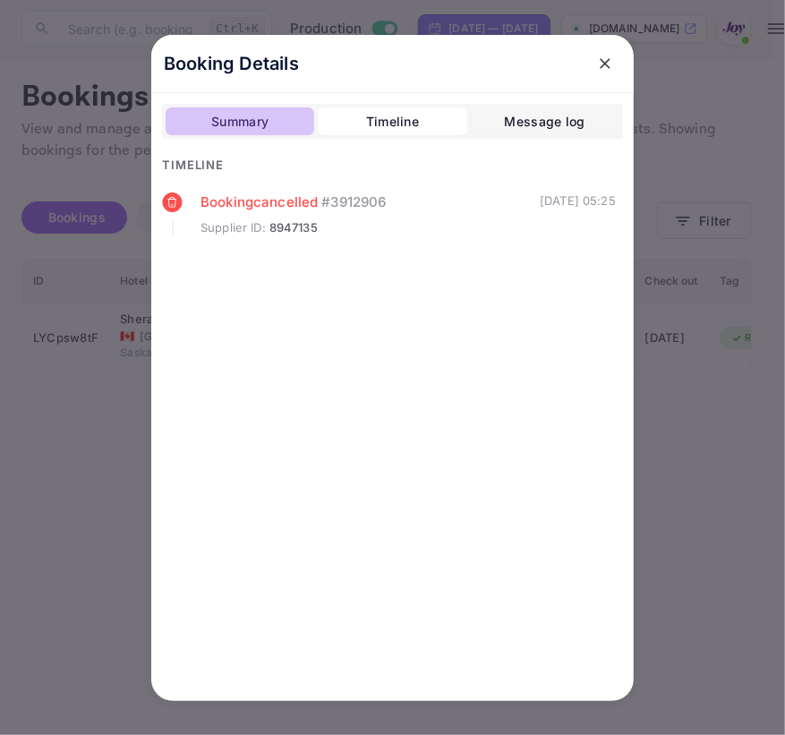
click at [275, 125] on button "Summary" at bounding box center [240, 121] width 149 height 29
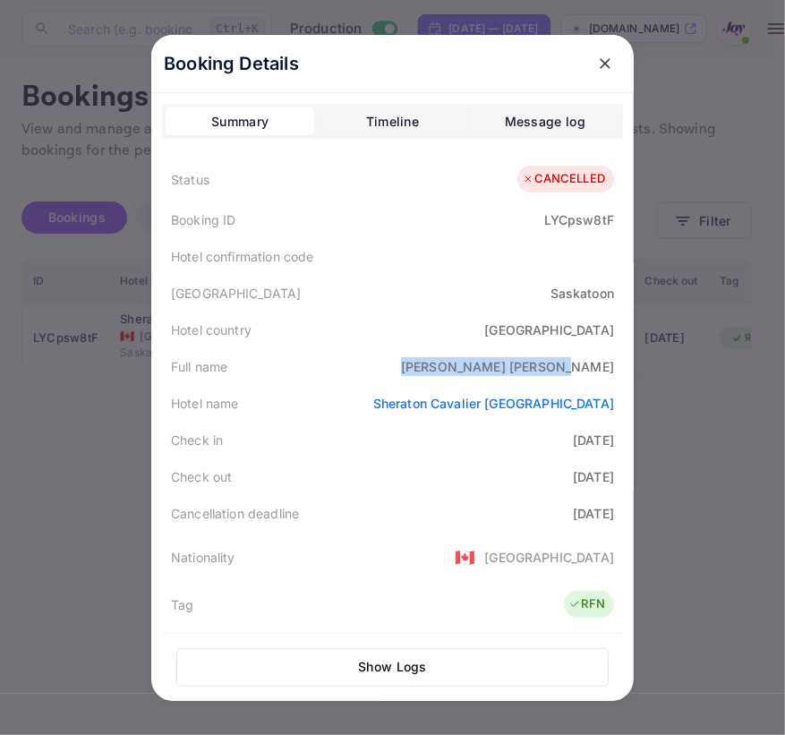
click at [612, 370] on div "Full name [PERSON_NAME]" at bounding box center [392, 366] width 461 height 37
copy div "[PERSON_NAME]"
